Goal: Information Seeking & Learning: Find specific page/section

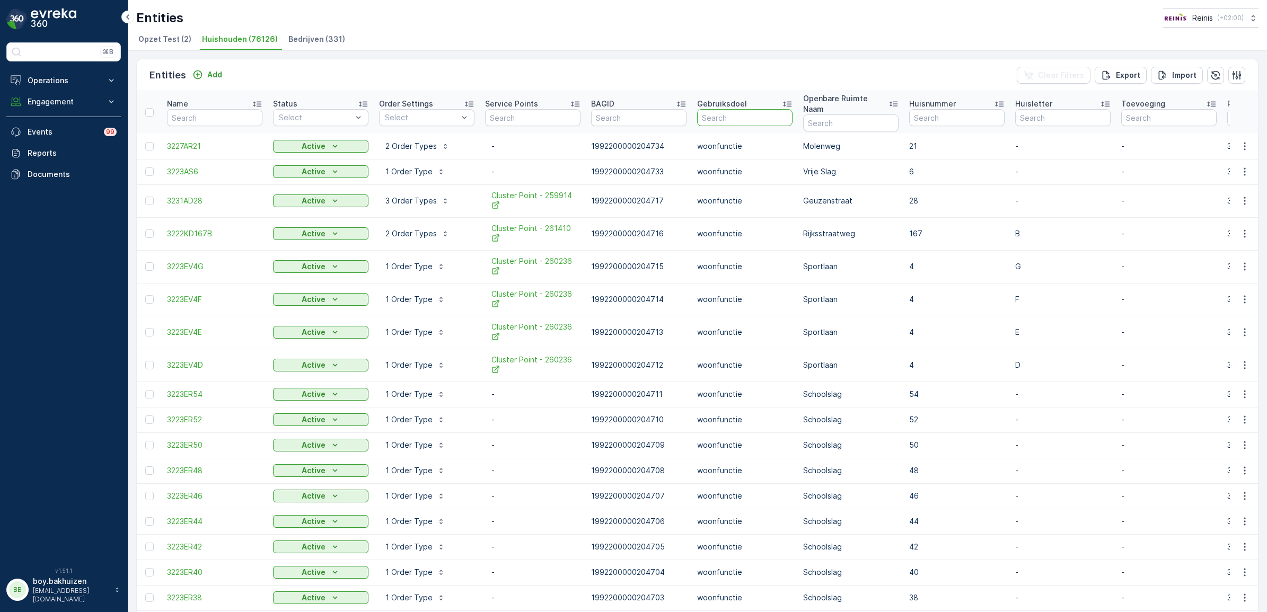
click at [727, 114] on input "text" at bounding box center [744, 117] width 95 height 17
type input "weidehof"
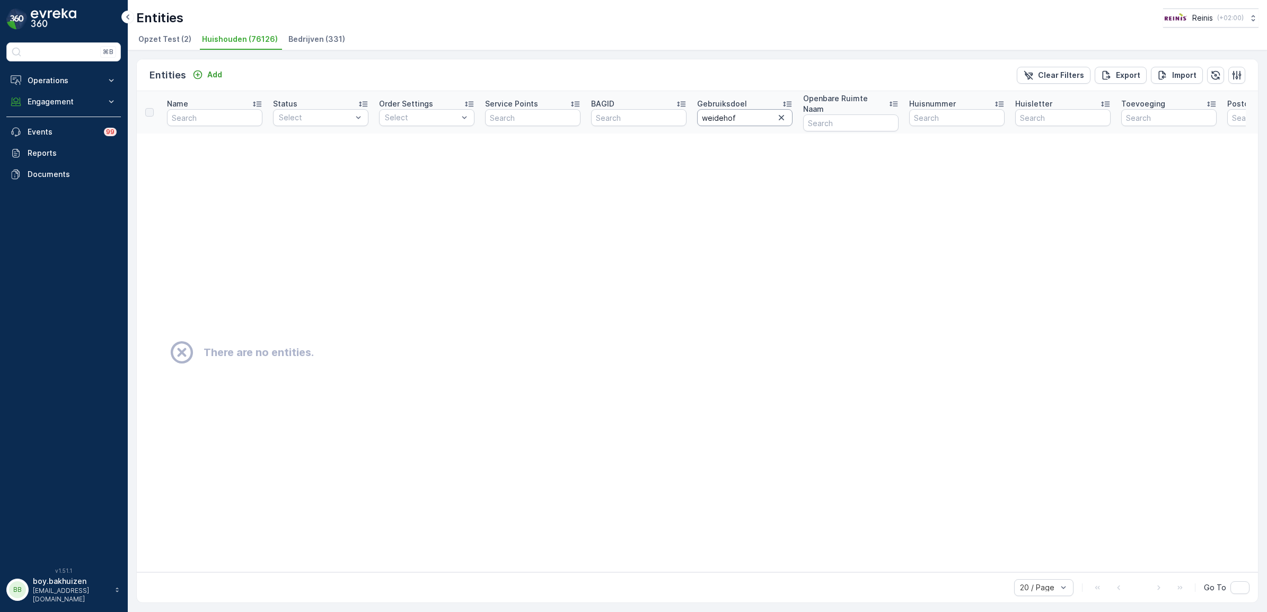
click at [713, 112] on input "weidehof" at bounding box center [744, 117] width 95 height 17
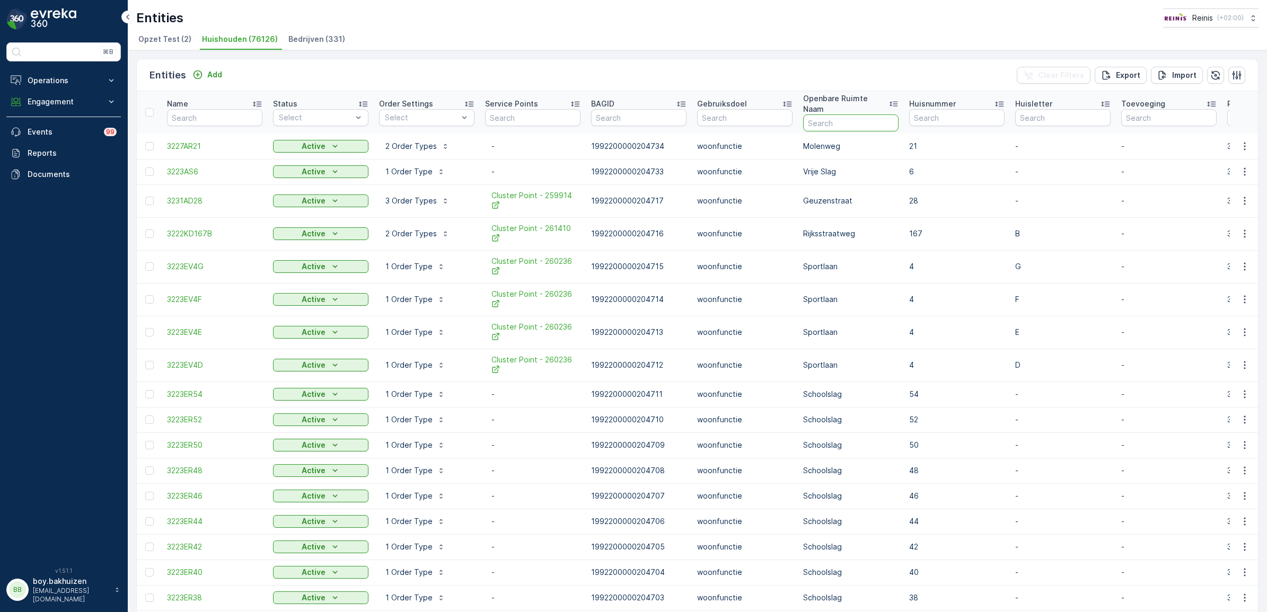
click at [844, 114] on input "text" at bounding box center [850, 122] width 95 height 17
type input "weidehof"
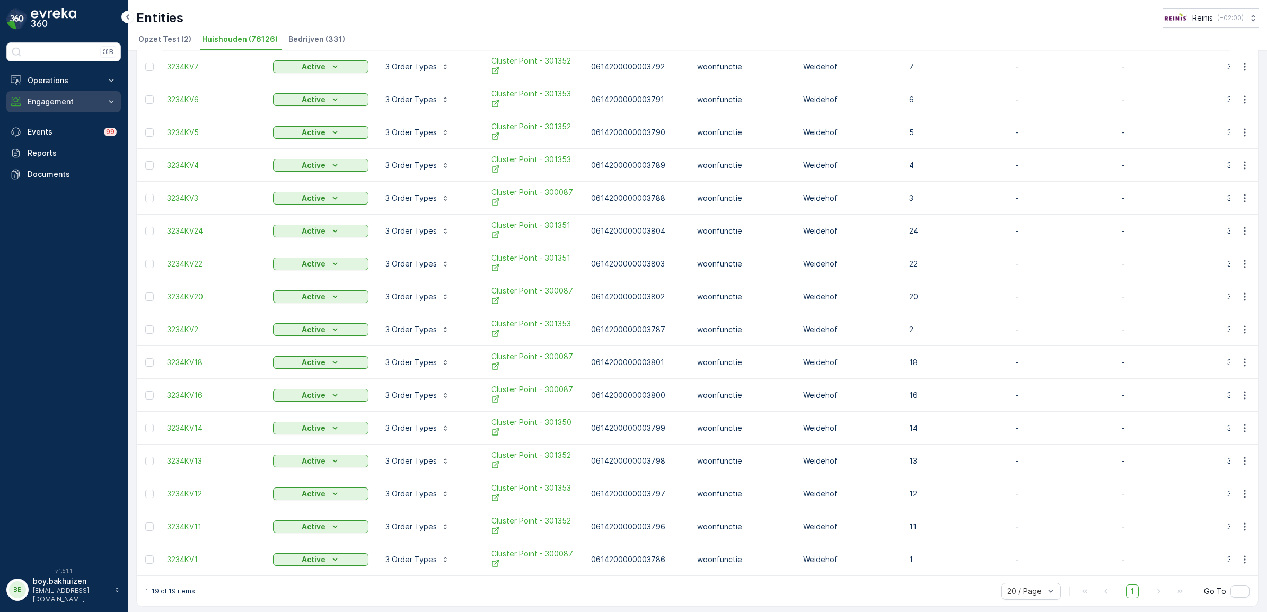
click at [42, 100] on p "Engagement" at bounding box center [64, 101] width 72 height 11
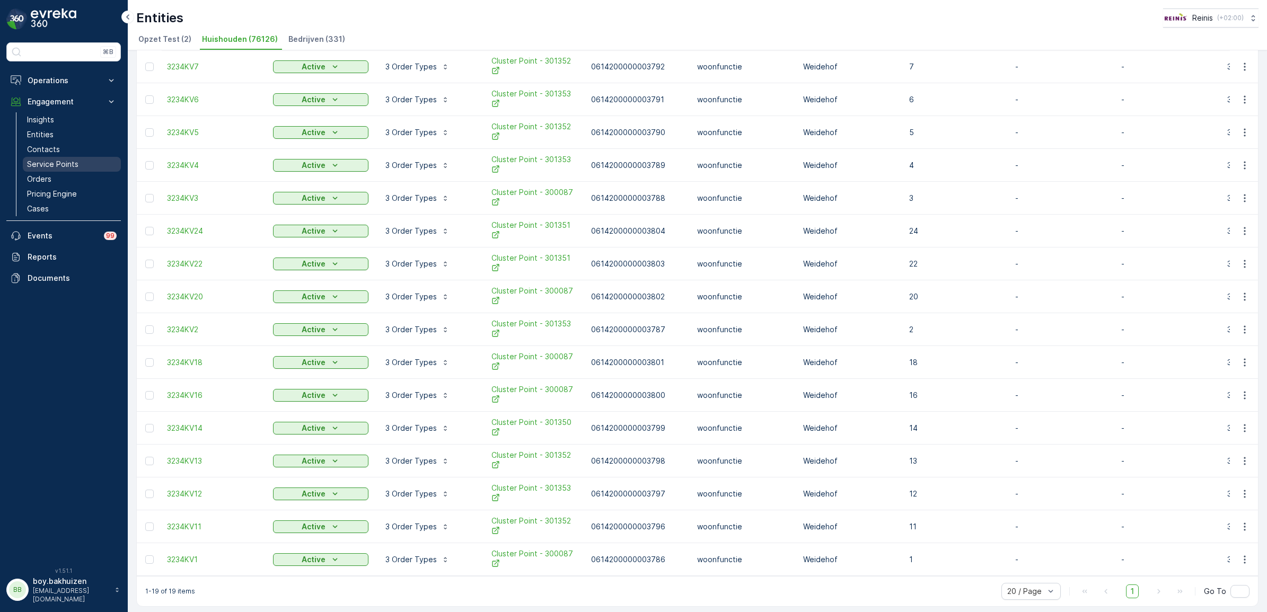
click at [46, 162] on p "Service Points" at bounding box center [52, 164] width 51 height 11
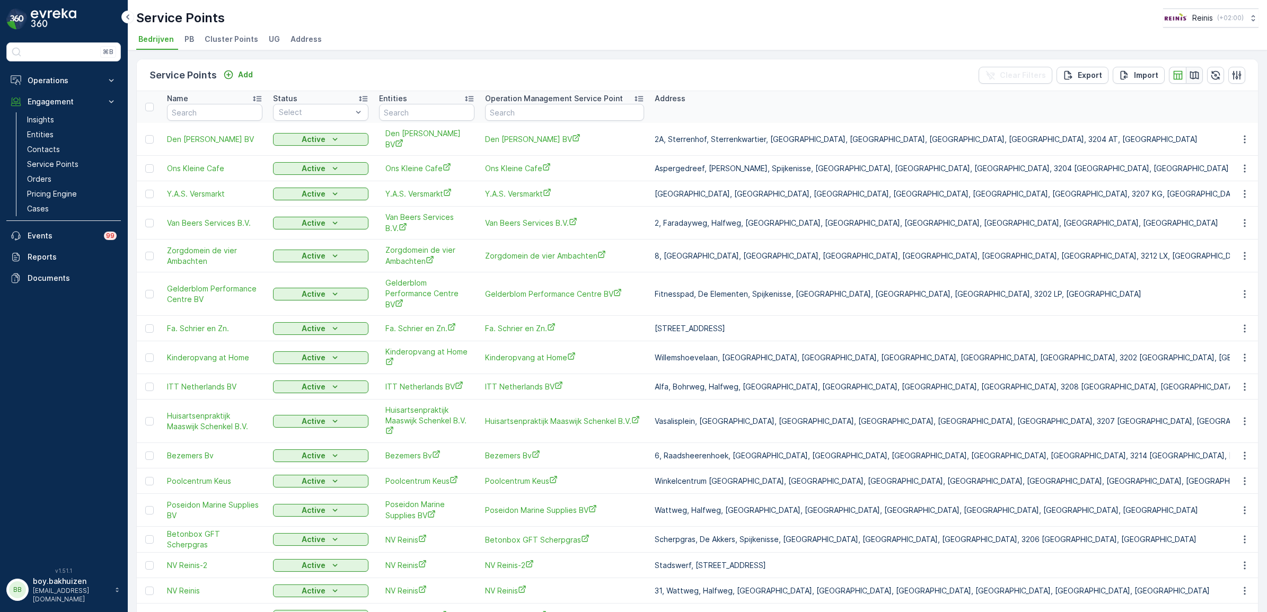
click at [1194, 75] on icon "button" at bounding box center [1194, 75] width 11 height 11
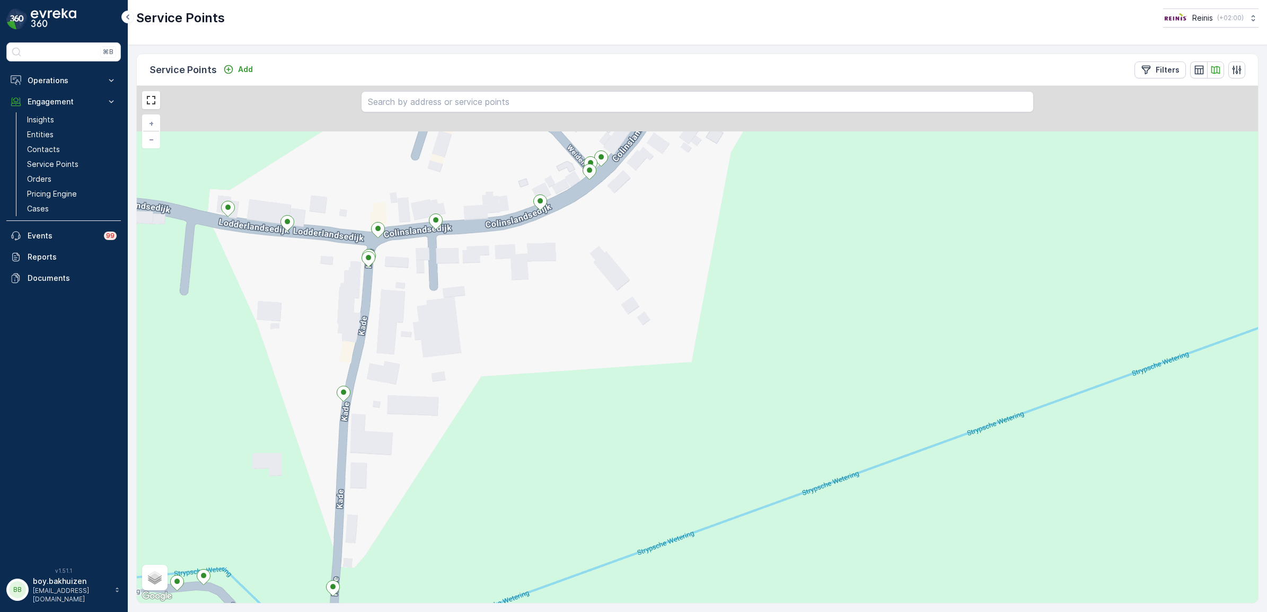
drag, startPoint x: 476, startPoint y: 253, endPoint x: 501, endPoint y: 349, distance: 98.7
click at [501, 348] on div "+ − Satellite Roadmap Terrain Hybrid Leaflet Keyboard shortcuts Map Data Map da…" at bounding box center [697, 344] width 1121 height 517
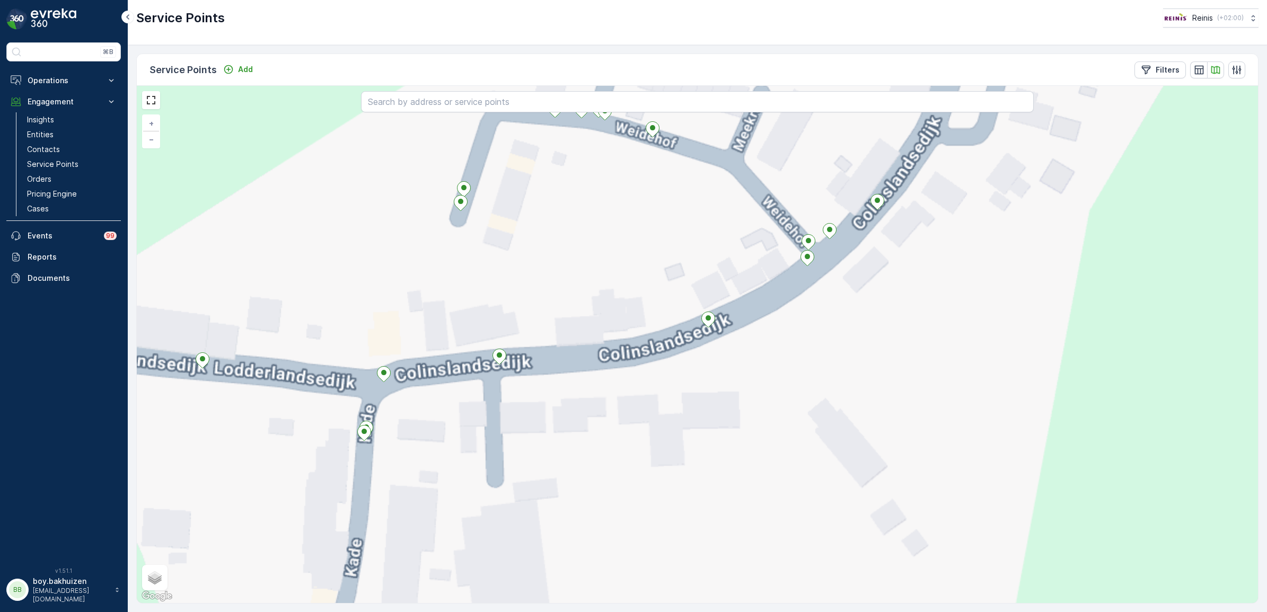
drag, startPoint x: 414, startPoint y: 189, endPoint x: 401, endPoint y: 272, distance: 83.7
click at [393, 273] on div "+ − Satellite Roadmap Terrain Hybrid Leaflet Keyboard shortcuts Map Data Map da…" at bounding box center [697, 344] width 1121 height 517
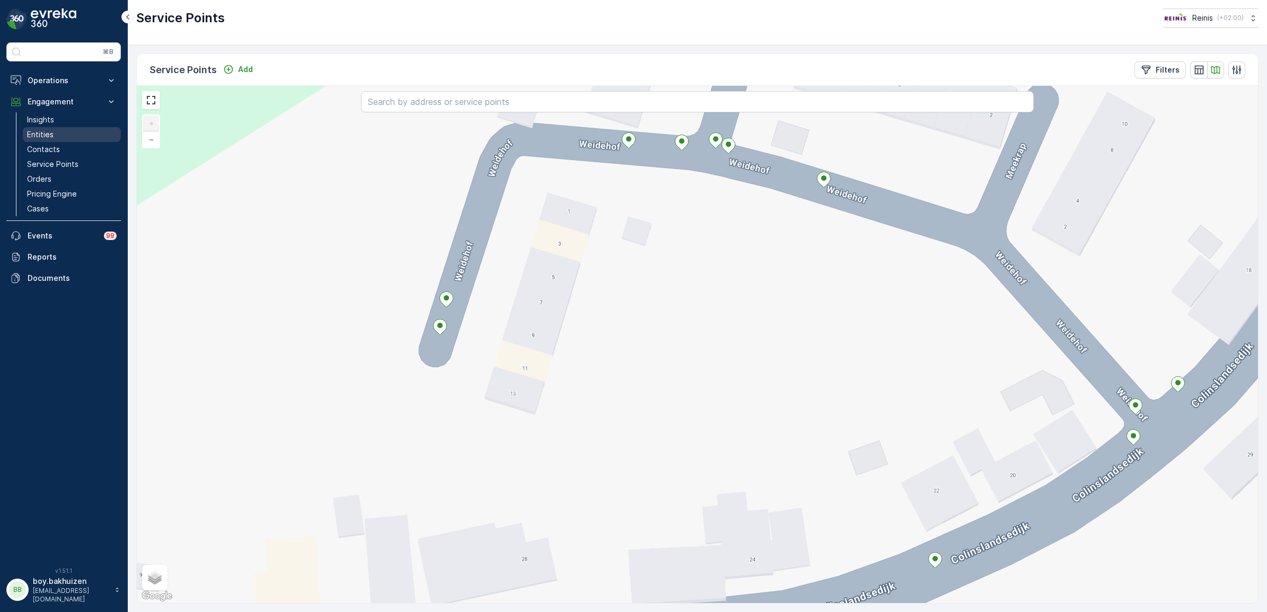
click at [43, 137] on p "Entities" at bounding box center [40, 134] width 27 height 11
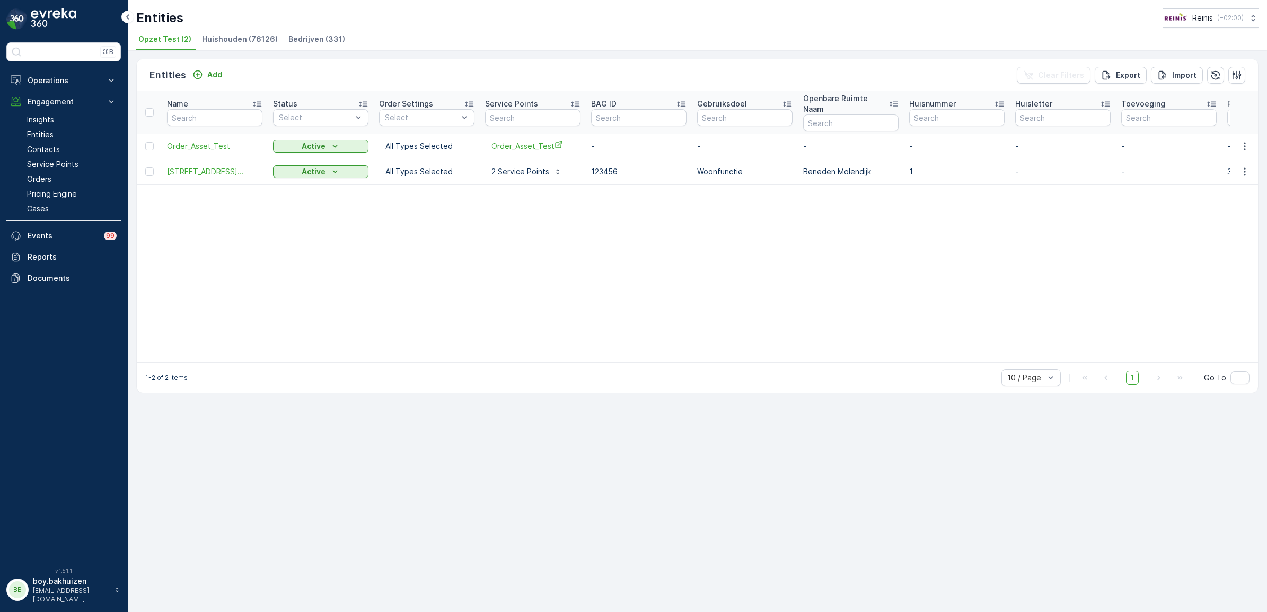
click at [249, 41] on span "Huishouden (76126)" at bounding box center [240, 39] width 76 height 11
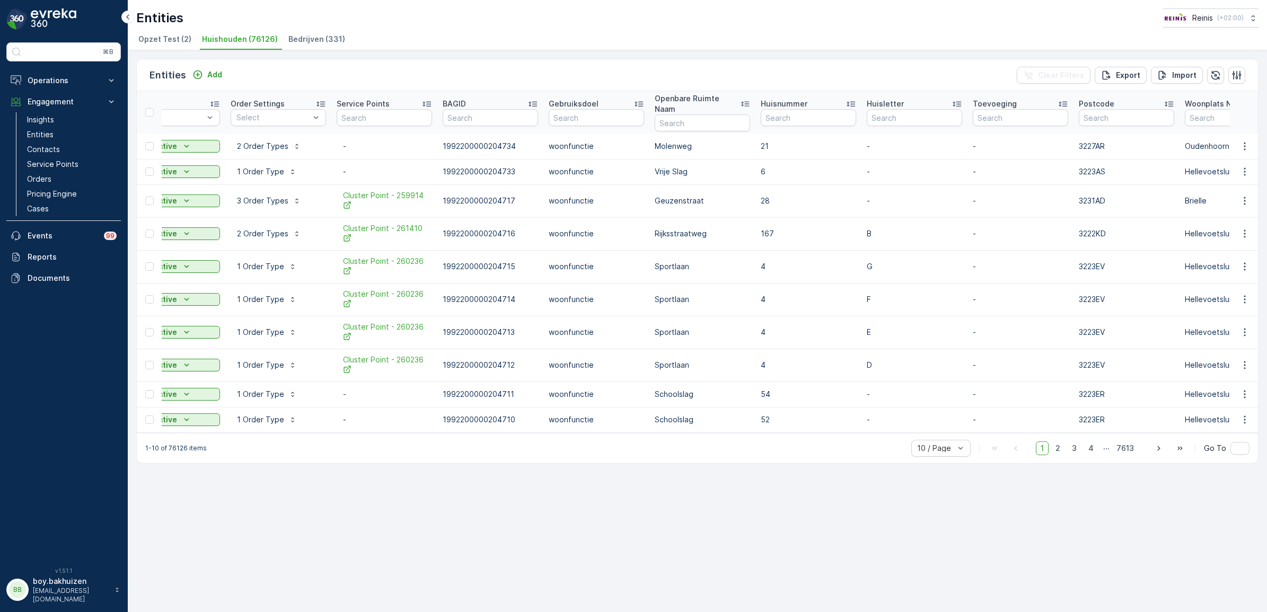
scroll to position [0, 191]
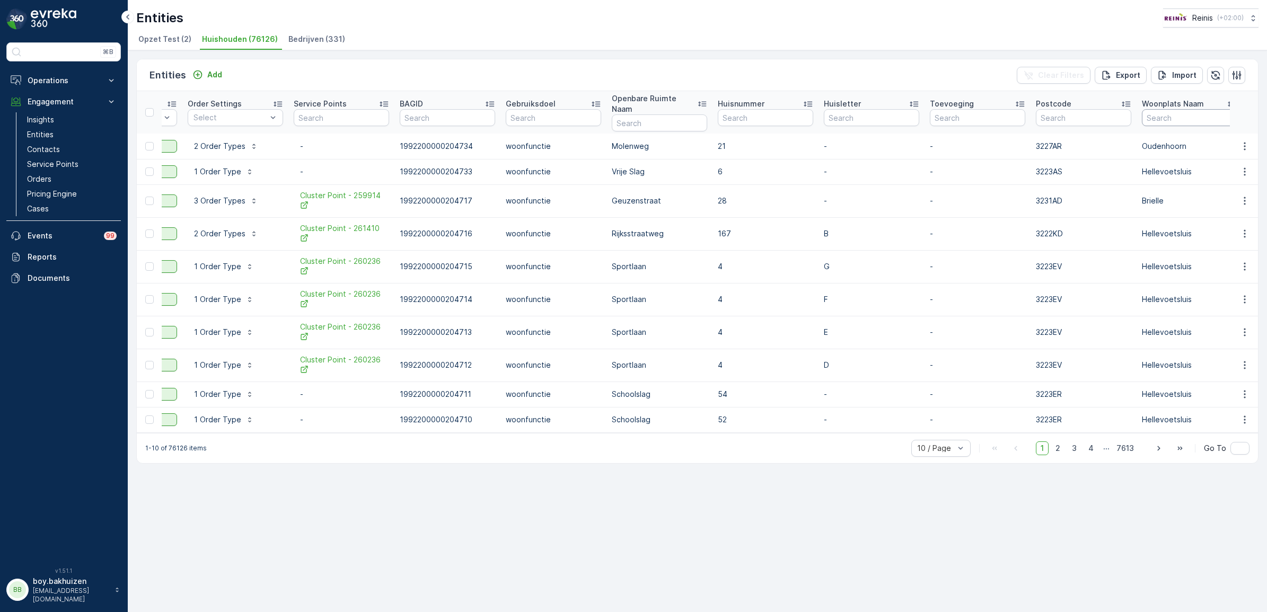
click at [1166, 109] on input "text" at bounding box center [1189, 117] width 95 height 17
type input "OUden"
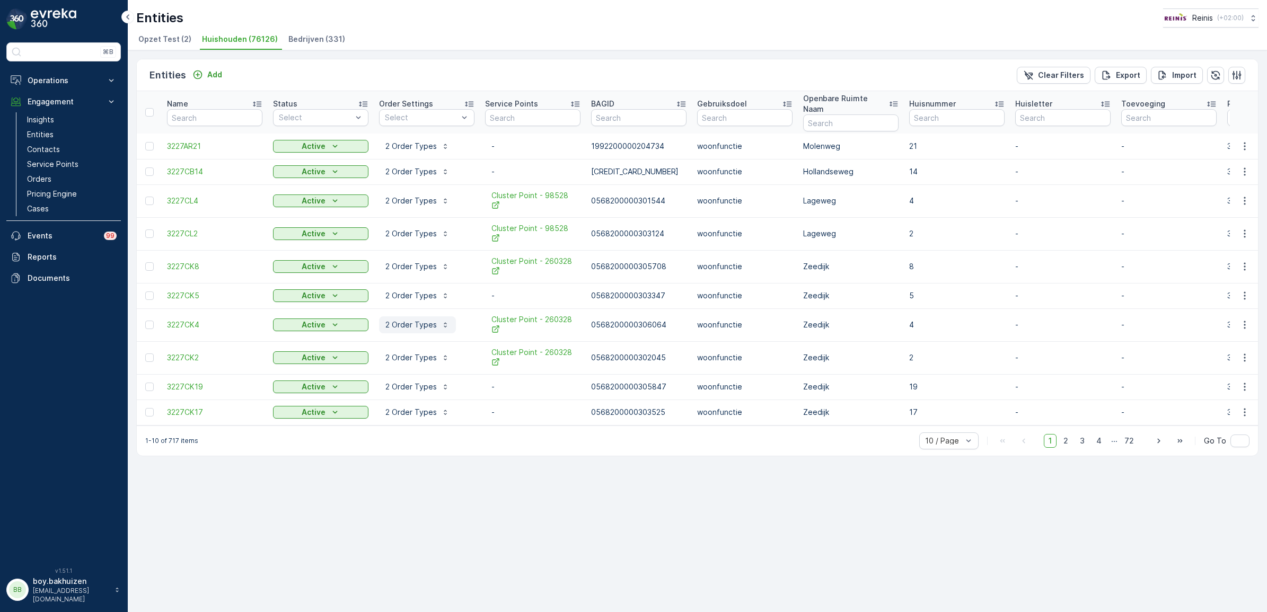
click at [408, 320] on p "2 Order Types" at bounding box center [410, 325] width 51 height 11
click at [411, 320] on p "2 Order Types" at bounding box center [410, 325] width 51 height 11
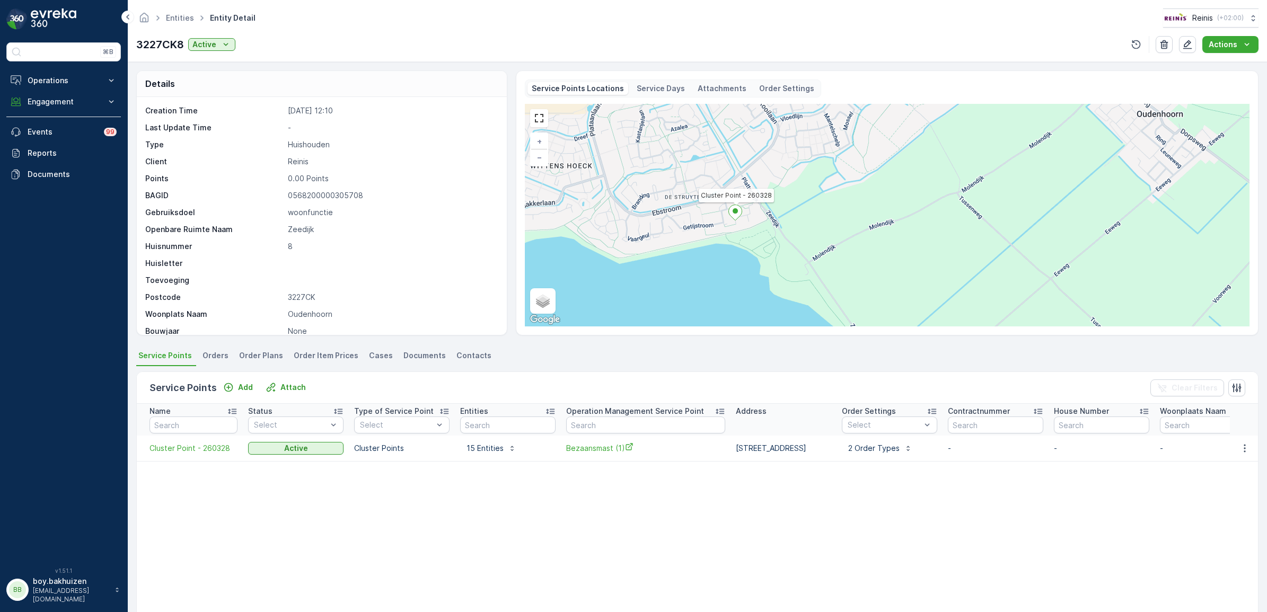
drag, startPoint x: 894, startPoint y: 269, endPoint x: 725, endPoint y: 260, distance: 169.9
click at [725, 260] on div "Cluster Point - 260328 + − Satellite Roadmap Terrain Hybrid Leaflet Keyboard sh…" at bounding box center [887, 215] width 725 height 223
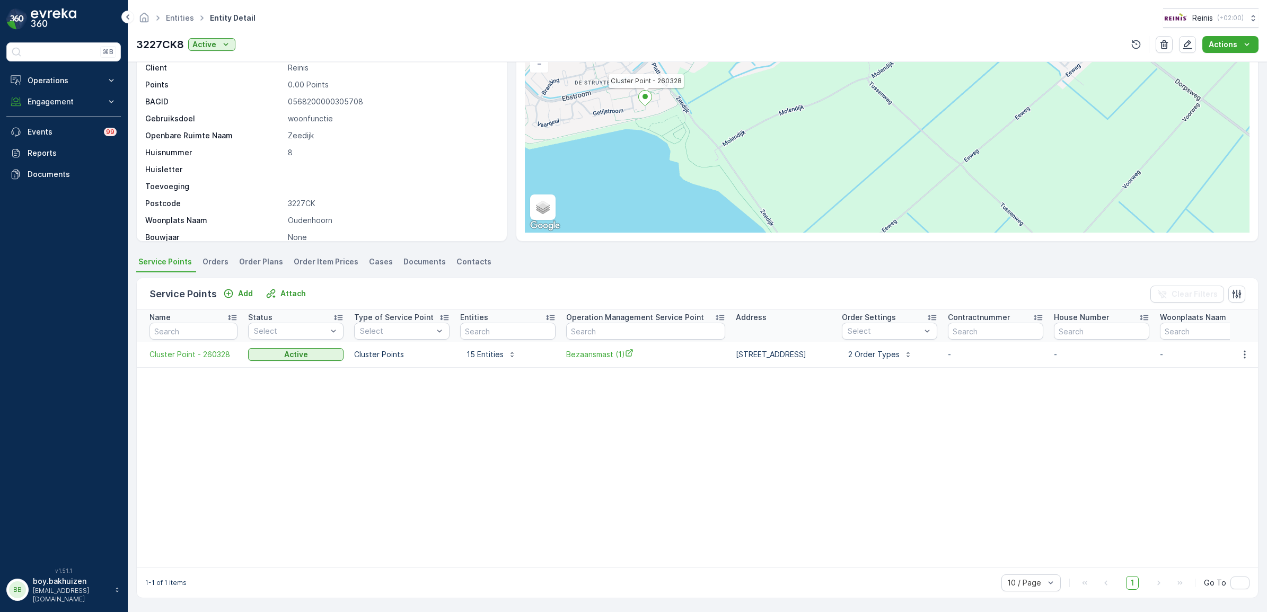
drag, startPoint x: 757, startPoint y: 165, endPoint x: 688, endPoint y: 154, distance: 70.3
click at [688, 154] on div "Cluster Point - 260328 + − Satellite Roadmap Terrain Hybrid Leaflet Keyboard sh…" at bounding box center [887, 121] width 725 height 223
